Goal: Information Seeking & Learning: Learn about a topic

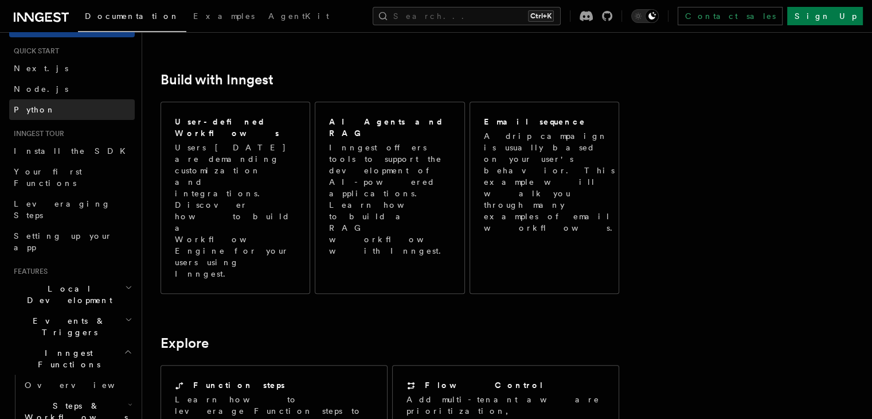
scroll to position [24, 0]
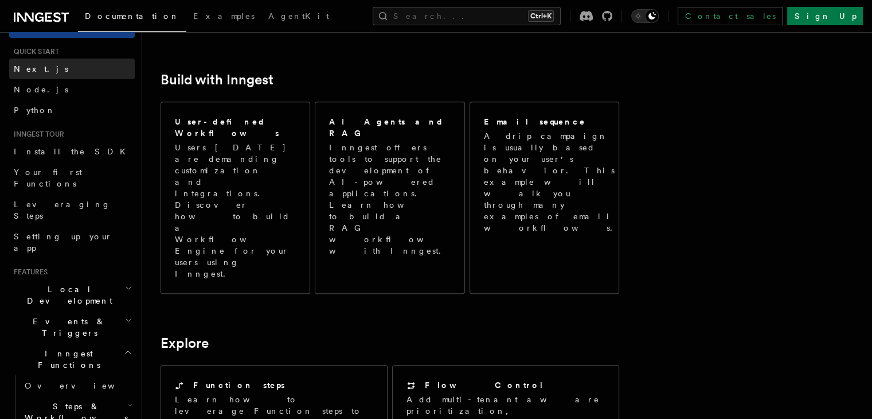
click at [50, 75] on link "Next.js" at bounding box center [72, 69] width 126 height 21
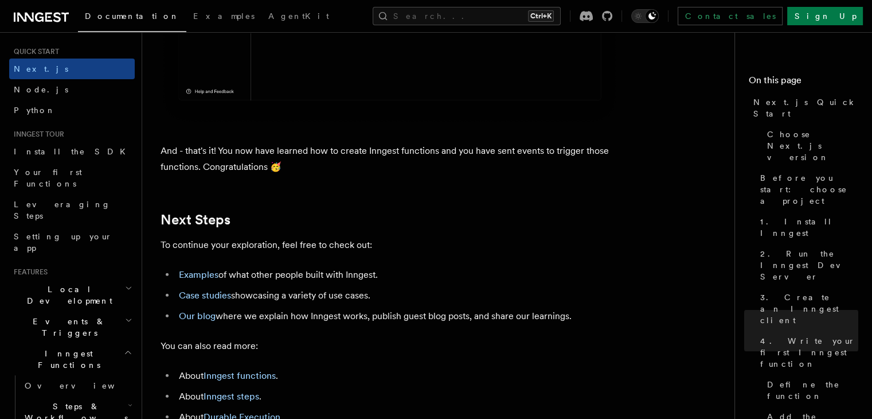
scroll to position [7072, 0]
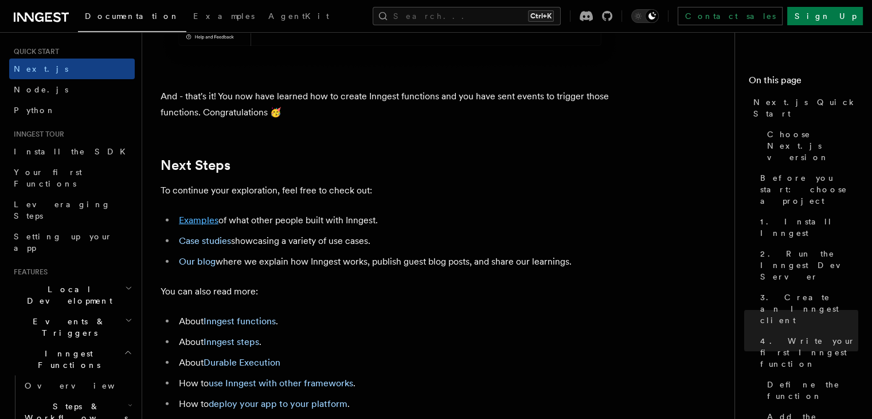
click at [202, 225] on link "Examples" at bounding box center [199, 220] width 40 height 11
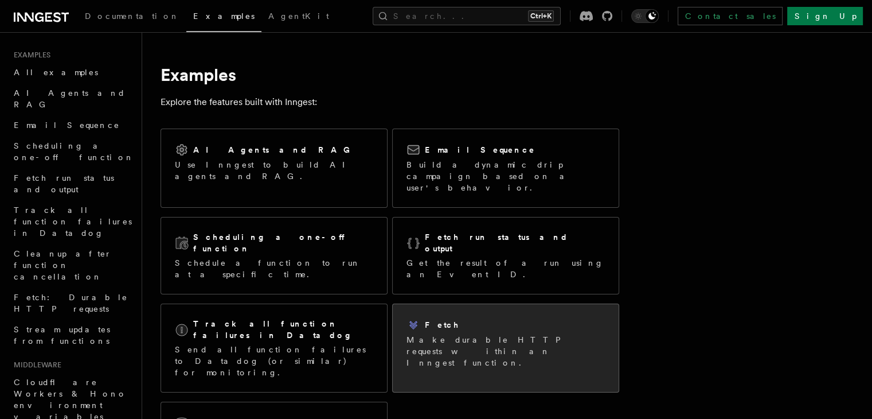
click at [526, 334] on p "Make durable HTTP requests within an Inngest function." at bounding box center [506, 351] width 198 height 34
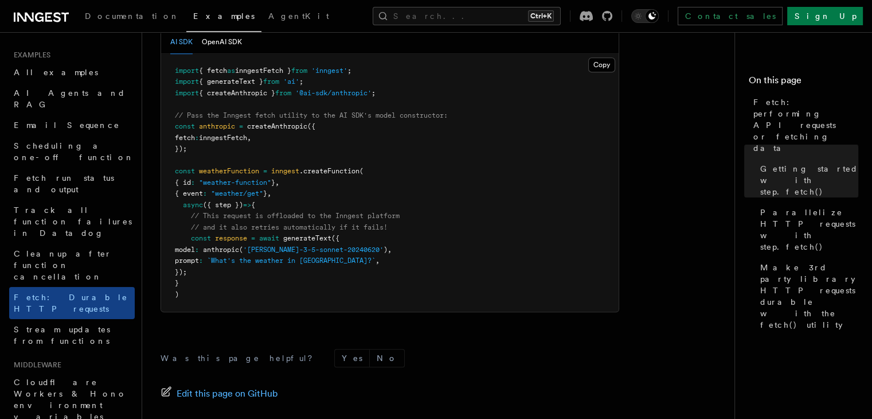
scroll to position [1249, 0]
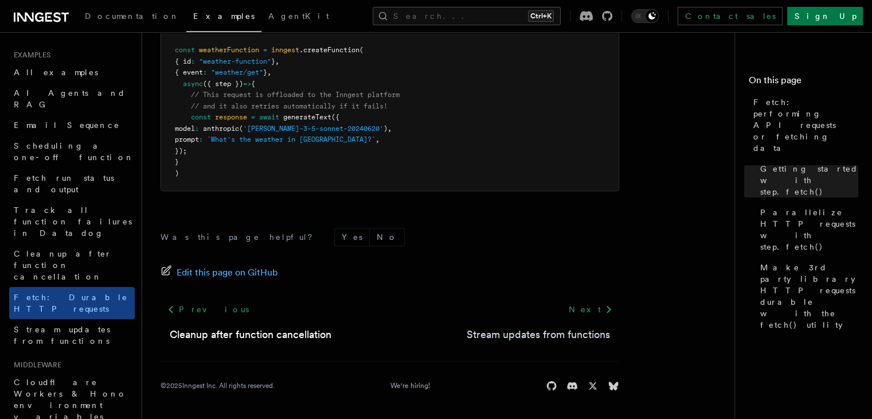
click at [528, 330] on link "Stream updates from functions" at bounding box center [538, 334] width 143 height 16
